Goal: Task Accomplishment & Management: Manage account settings

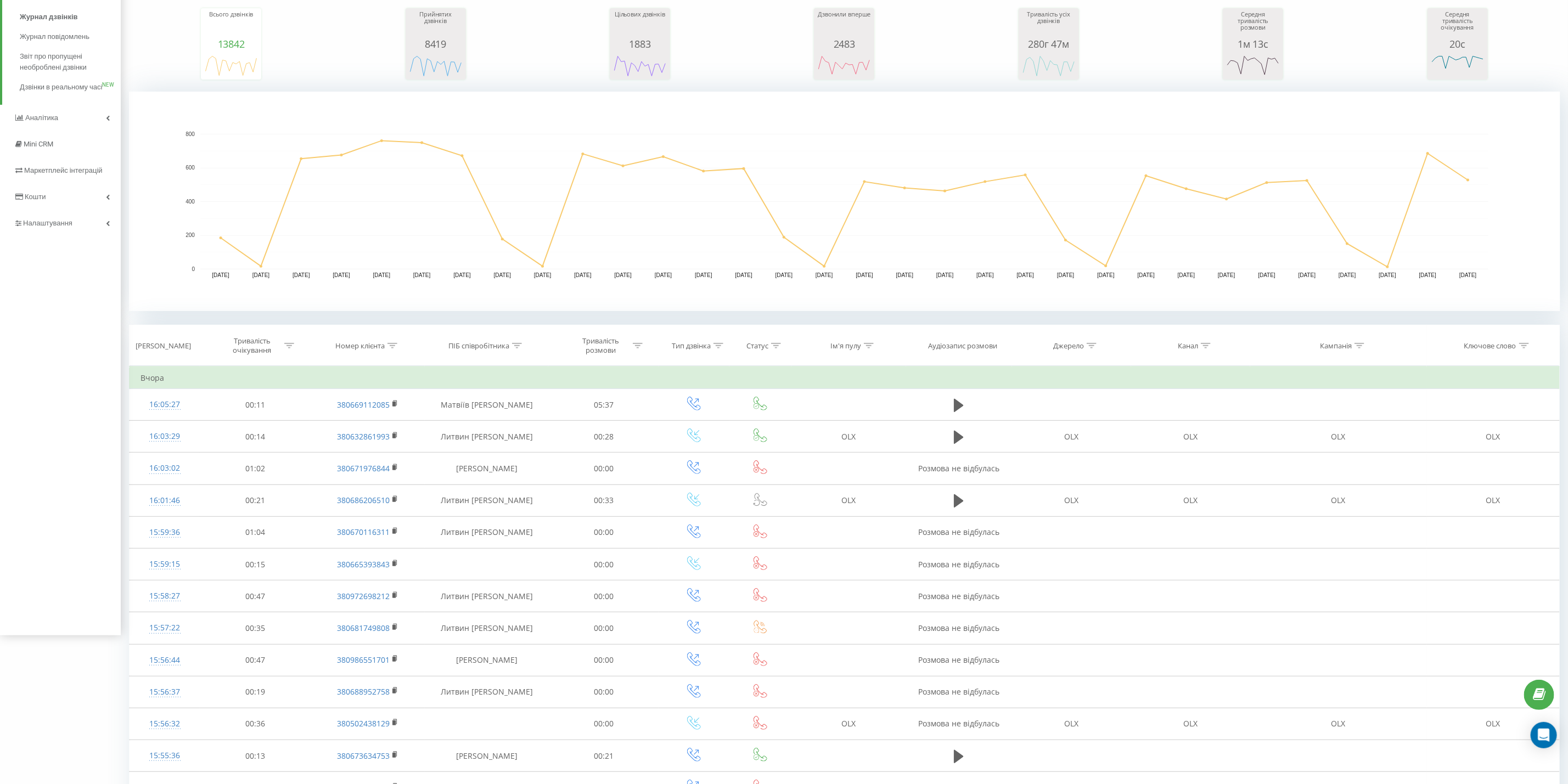
scroll to position [164, 0]
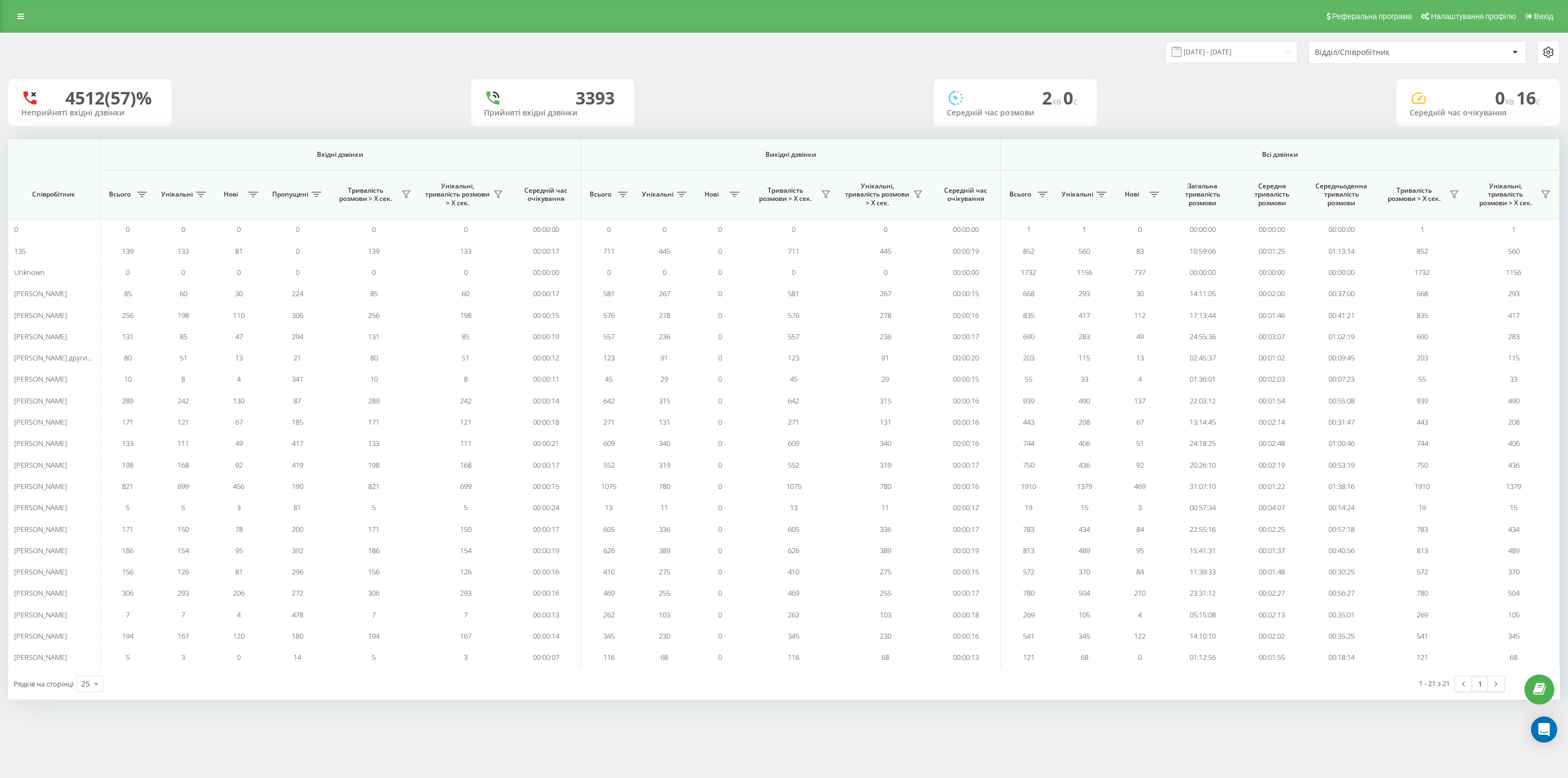
click at [1223, 67] on div "[DATE] - [DATE] Відділ/Співробітник" at bounding box center [784, 52] width 1567 height 38
click at [1227, 60] on input "[DATE] - [DATE]" at bounding box center [1231, 52] width 132 height 21
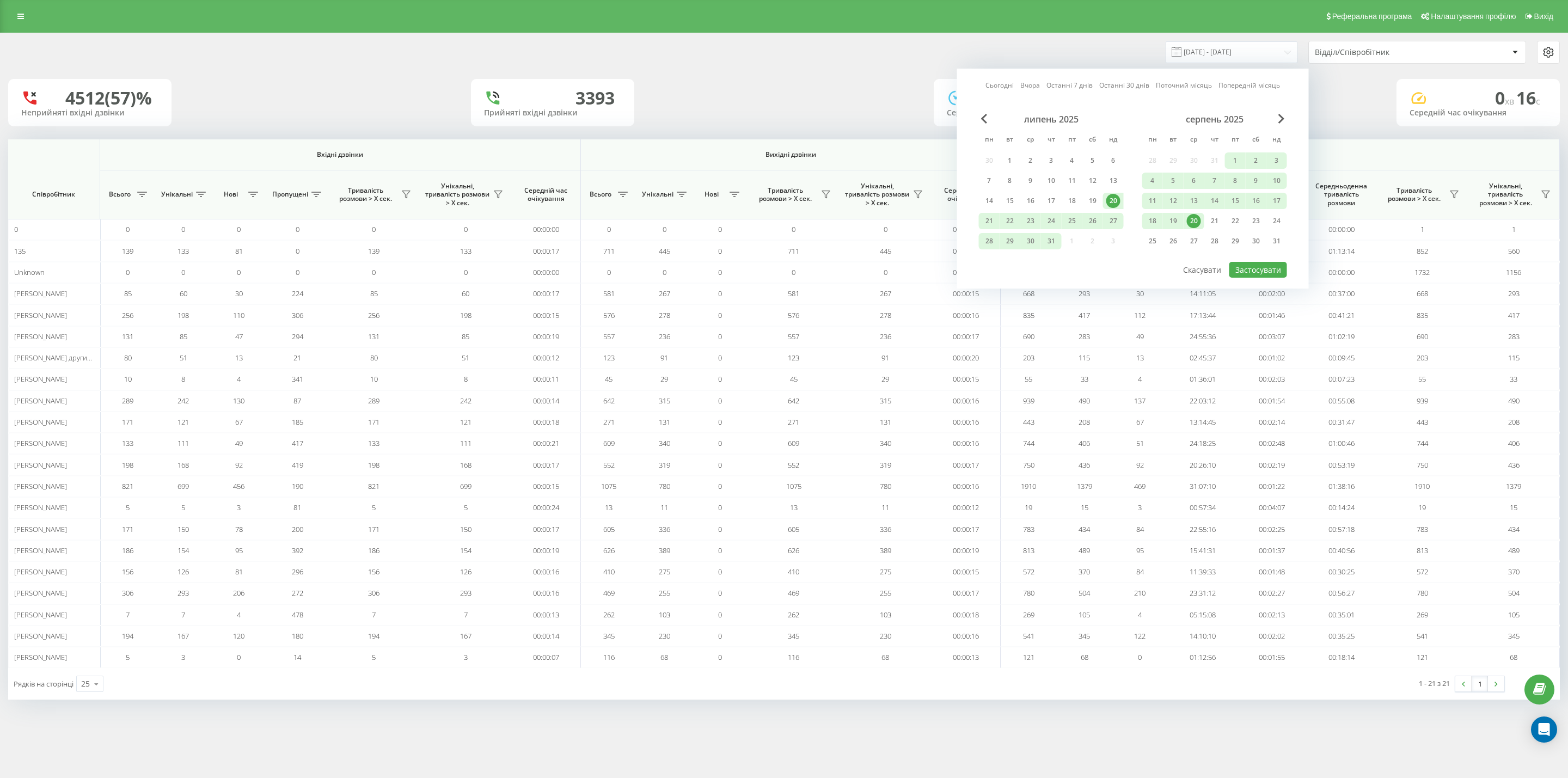
click at [1196, 217] on div "20" at bounding box center [1193, 221] width 14 height 14
click at [1257, 265] on button "Застосувати" at bounding box center [1258, 270] width 58 height 16
type input "[DATE] - [DATE]"
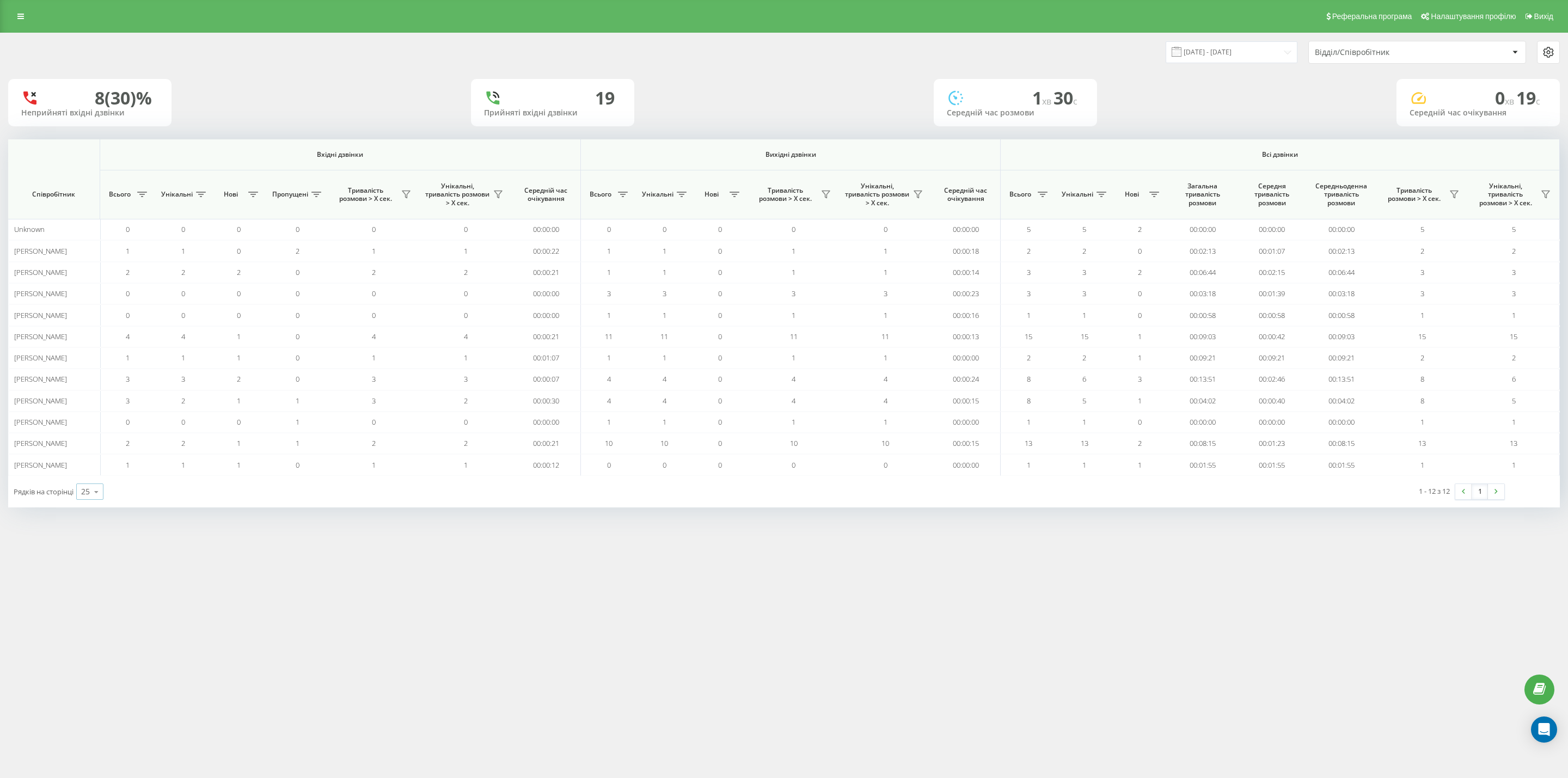
click at [94, 495] on icon at bounding box center [96, 492] width 16 height 21
click at [235, 627] on div "Реферальна програма Налаштування профілю Вихід [DATE] - [DATE] Відділ/Співробіт…" at bounding box center [784, 389] width 1568 height 778
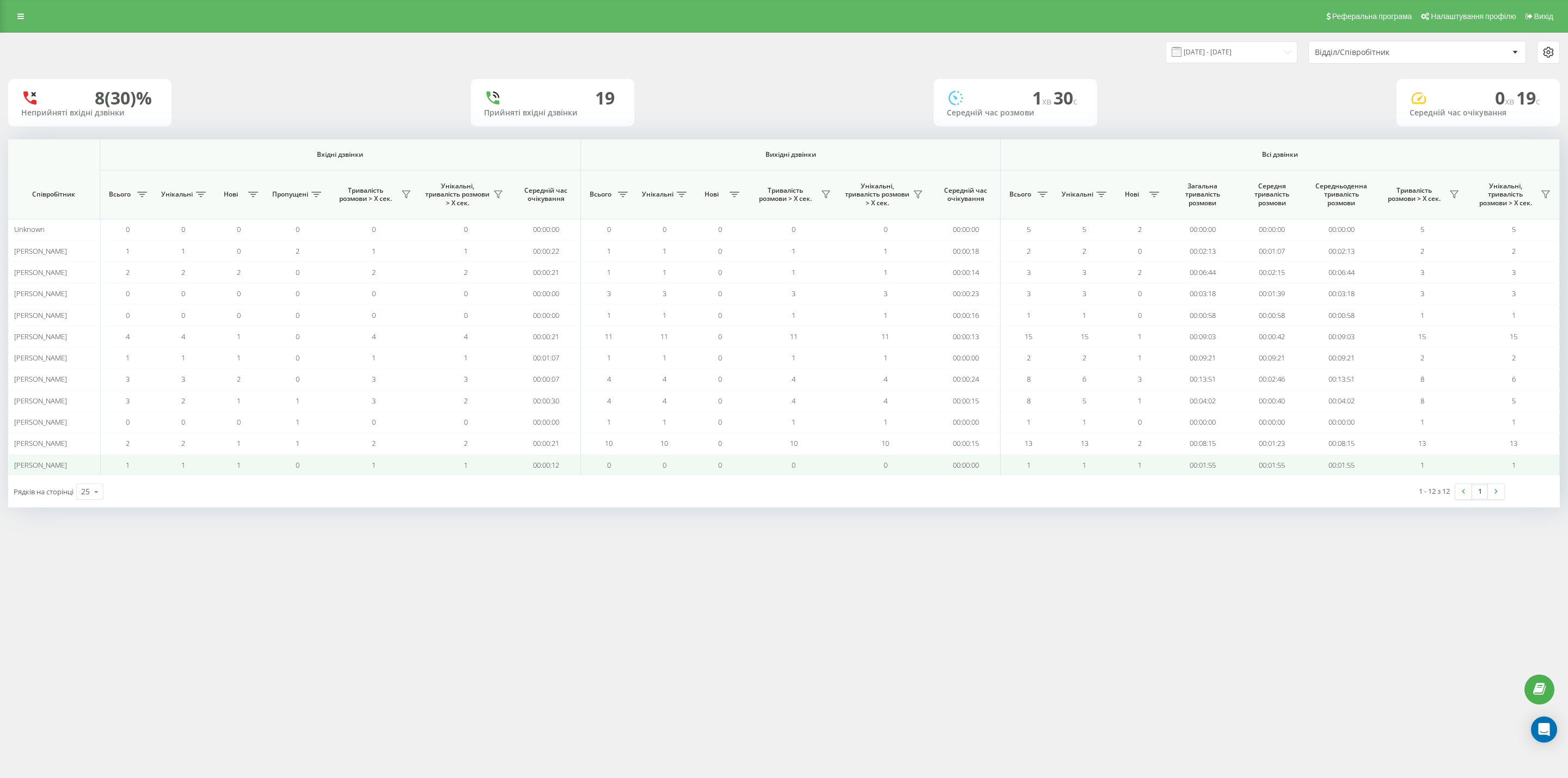
drag, startPoint x: 15, startPoint y: 247, endPoint x: 74, endPoint y: 460, distance: 221.0
click at [74, 460] on tbody "Unknown 0 0 0 0 0 0 00:00:00 0 0 0 0 0 00:00:00 5 5 2 00:00:00 00:00:00 00:00:0…" at bounding box center [784, 347] width 1552 height 257
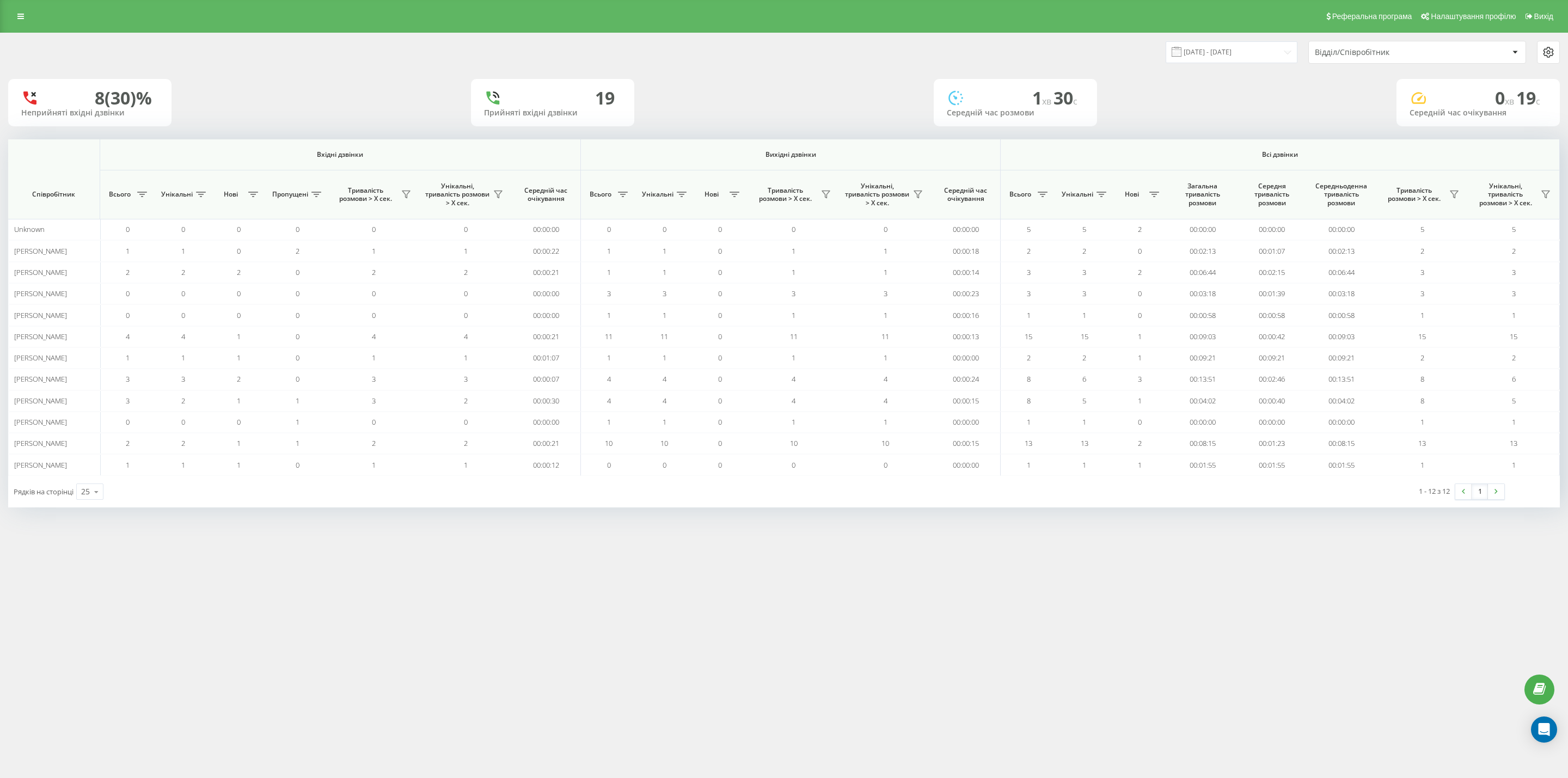
click at [173, 502] on div "Рядків на сторінці 25 10 25 50 100" at bounding box center [396, 491] width 776 height 31
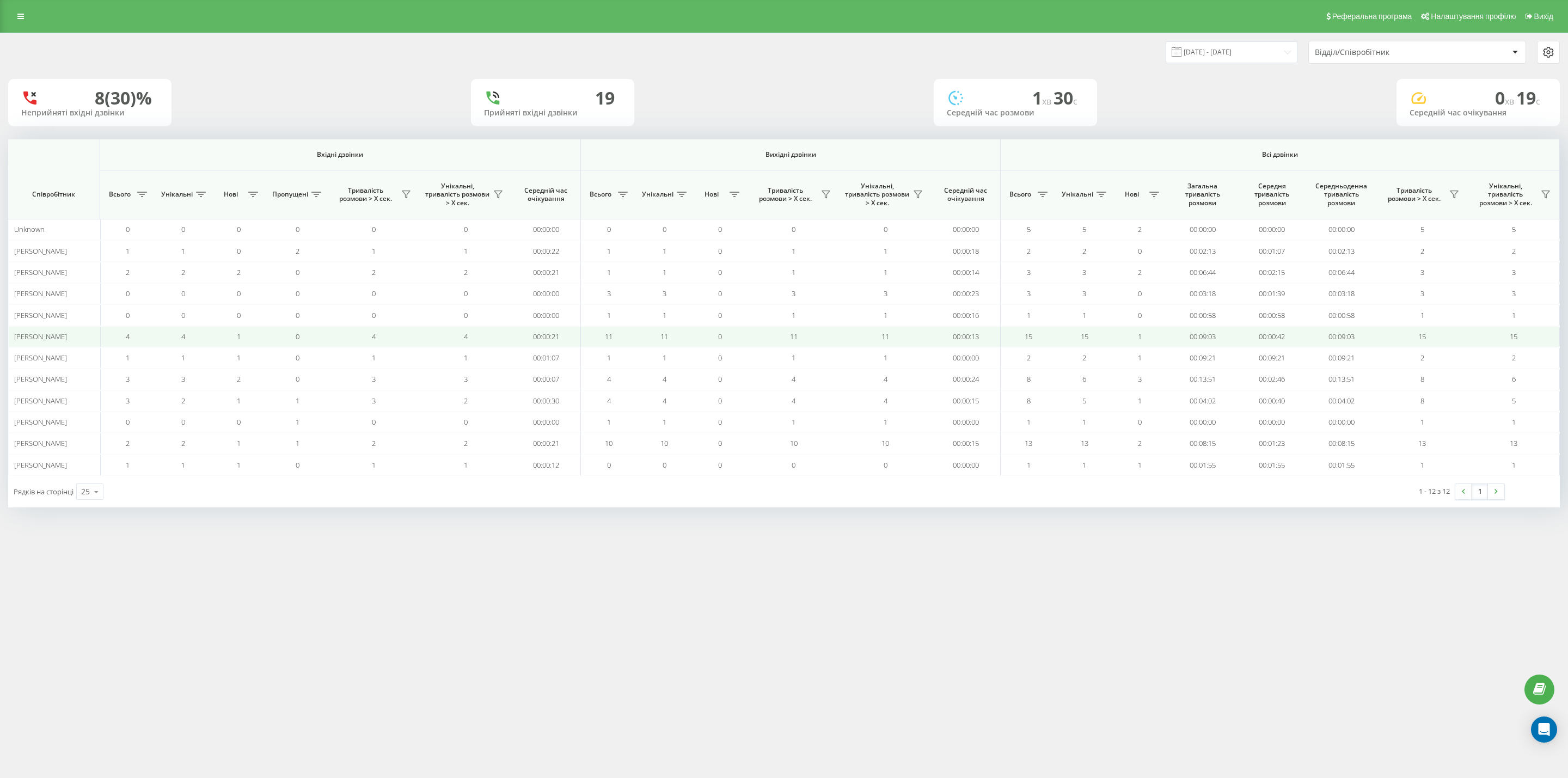
click at [642, 335] on td "11" at bounding box center [665, 337] width 55 height 21
click at [1106, 335] on td "15" at bounding box center [1084, 337] width 55 height 21
click at [440, 329] on td "4" at bounding box center [466, 337] width 92 height 21
drag, startPoint x: 619, startPoint y: 332, endPoint x: 804, endPoint y: 339, distance: 185.1
click at [798, 339] on tr "[PERSON_NAME] 4 4 1 0 4 4 00:00:21 11 11 0 11 11 00:00:13 15 15 1 00:09:03 00:0…" at bounding box center [784, 337] width 1552 height 21
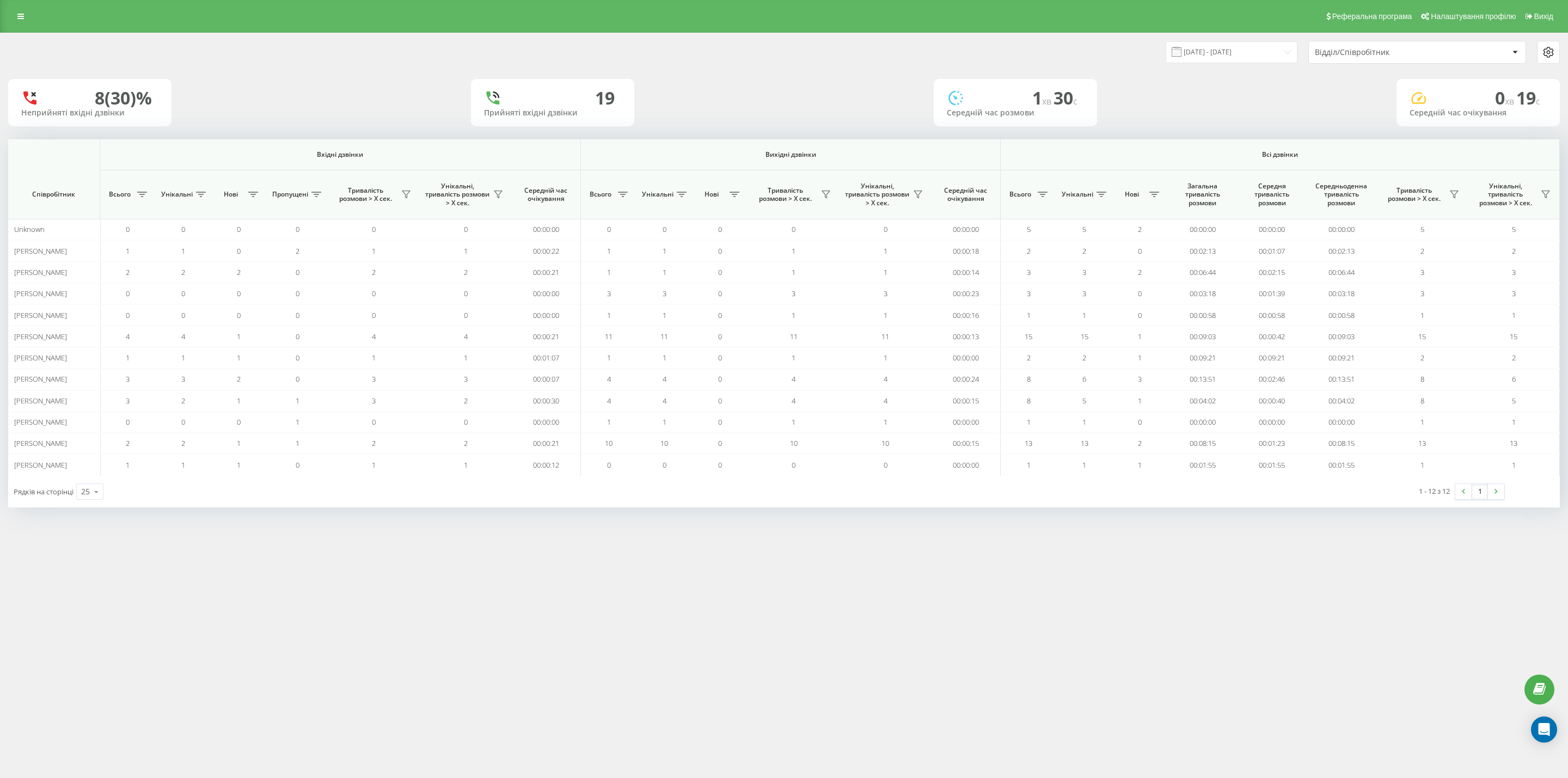
click at [1099, 602] on div "Реферальна програма Налаштування профілю Вихід [DATE] - [DATE] Відділ/Співробіт…" at bounding box center [784, 389] width 1568 height 778
